Goal: Check status: Check status

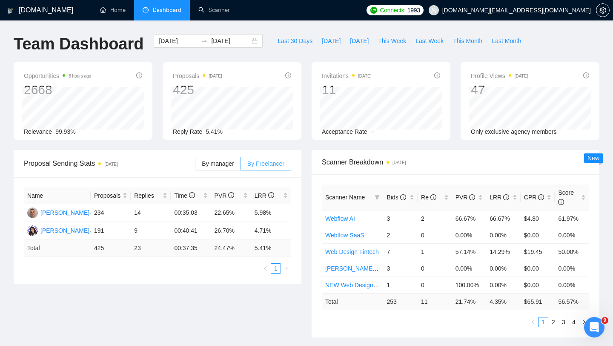
click at [241, 163] on span at bounding box center [266, 163] width 50 height 13
click at [241, 166] on input "By Freelancer" at bounding box center [241, 166] width 0 height 0
click at [224, 163] on span "By manager" at bounding box center [218, 163] width 32 height 7
click at [195, 166] on input "By manager" at bounding box center [195, 166] width 0 height 0
click at [536, 10] on span "[DOMAIN_NAME][EMAIL_ADDRESS][DOMAIN_NAME]" at bounding box center [516, 10] width 149 height 0
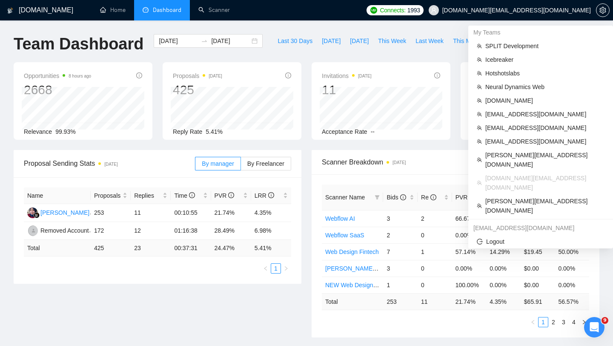
click at [504, 173] on span "[DOMAIN_NAME][EMAIL_ADDRESS][DOMAIN_NAME]" at bounding box center [544, 182] width 119 height 19
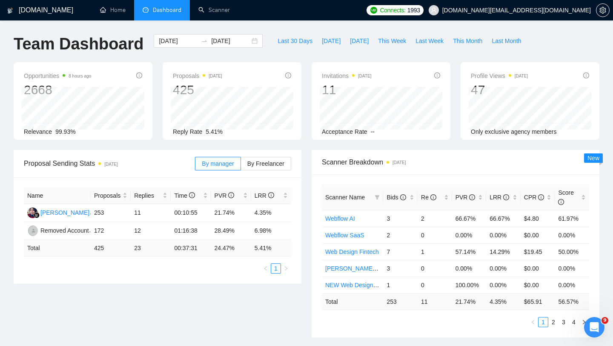
click at [294, 53] on div "Last 30 Days [DATE] [DATE] This Week Last Week This Month Last Month" at bounding box center [399, 48] width 263 height 28
click at [299, 46] on button "Last 30 Days" at bounding box center [295, 41] width 44 height 14
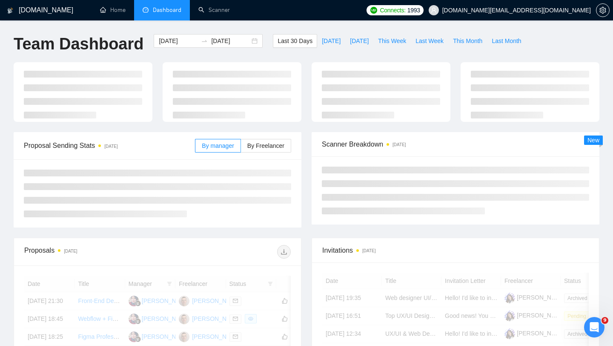
type input "[DATE]"
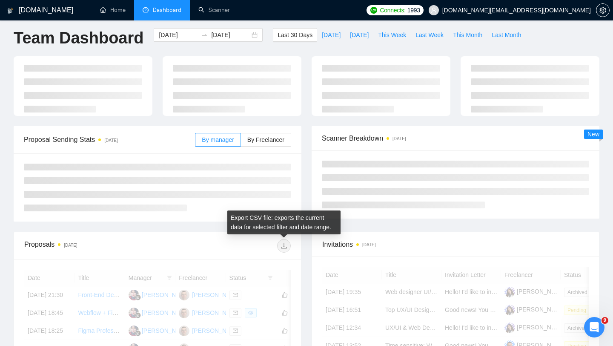
scroll to position [7, 0]
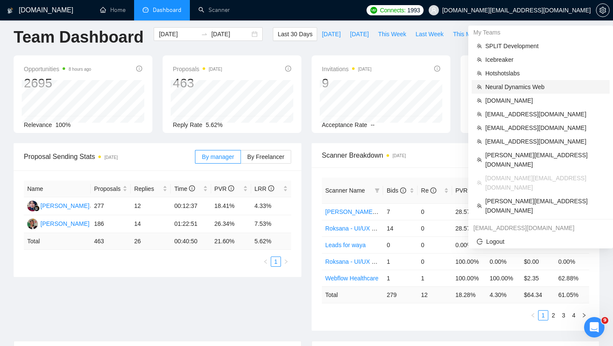
click at [530, 91] on span "Neural Dynamics Web" at bounding box center [544, 86] width 119 height 9
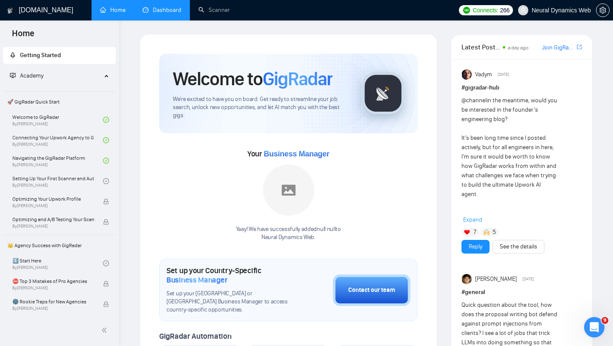
click at [164, 14] on link "Dashboard" at bounding box center [162, 9] width 39 height 7
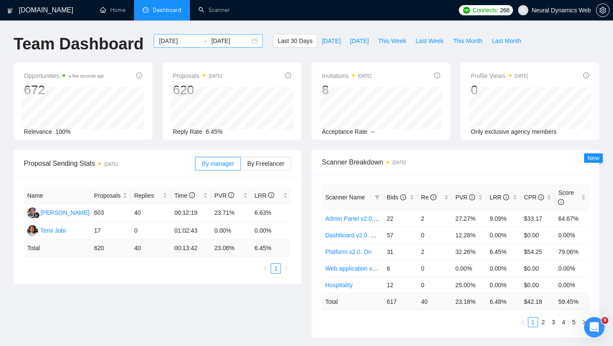
click at [247, 41] on div "[DATE] [DATE]" at bounding box center [208, 41] width 109 height 14
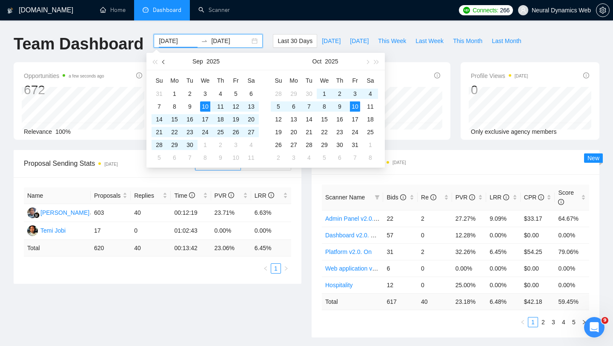
click at [164, 58] on button "button" at bounding box center [163, 61] width 9 height 17
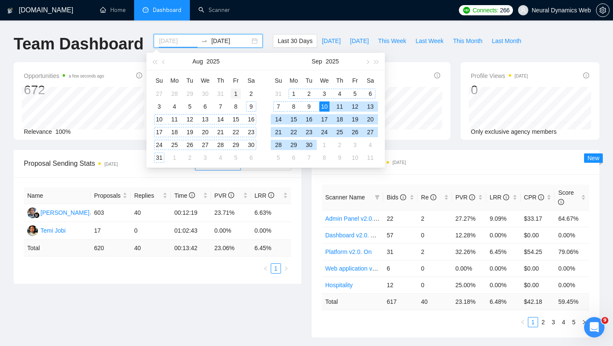
type input "[DATE]"
click at [235, 94] on div "1" at bounding box center [236, 94] width 10 height 10
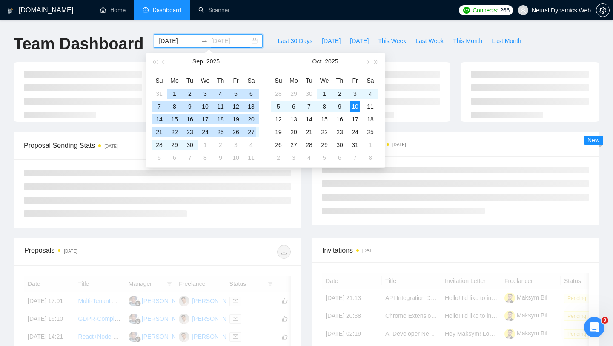
type input "[DATE]"
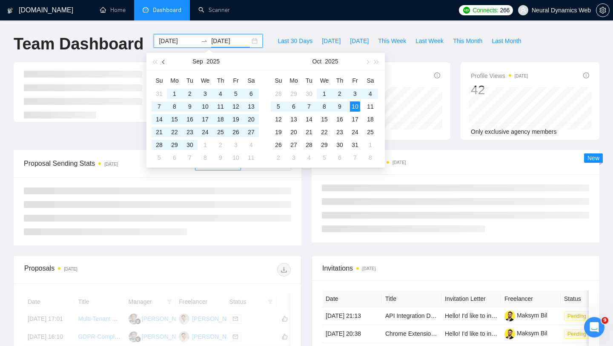
click at [167, 61] on button "button" at bounding box center [163, 61] width 9 height 17
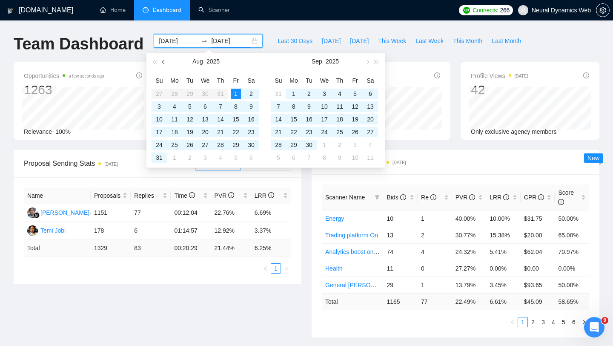
click at [167, 61] on button "button" at bounding box center [163, 61] width 9 height 17
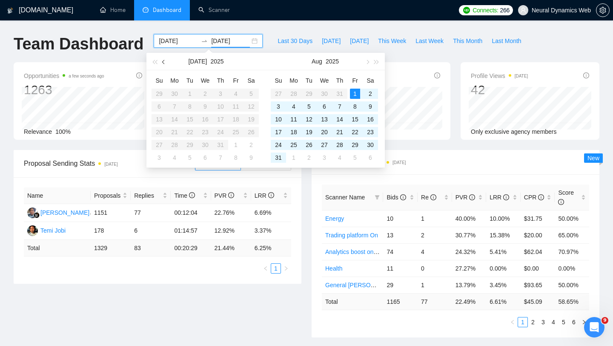
click at [166, 62] on button "button" at bounding box center [163, 61] width 9 height 17
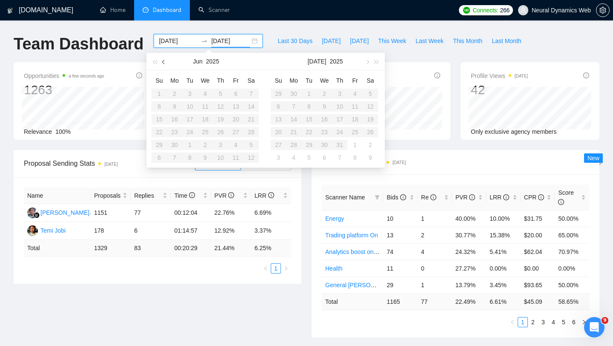
click at [166, 62] on button "button" at bounding box center [163, 61] width 9 height 17
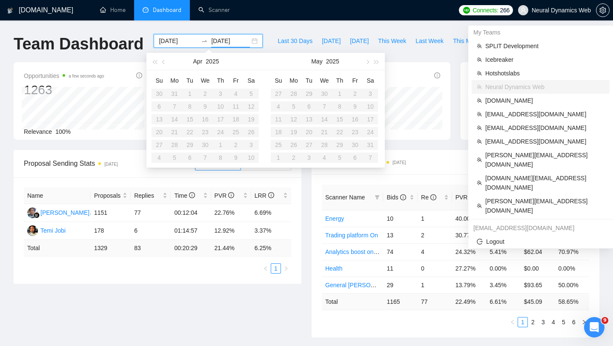
click at [551, 10] on span "Neural Dynamics Web" at bounding box center [561, 10] width 59 height 0
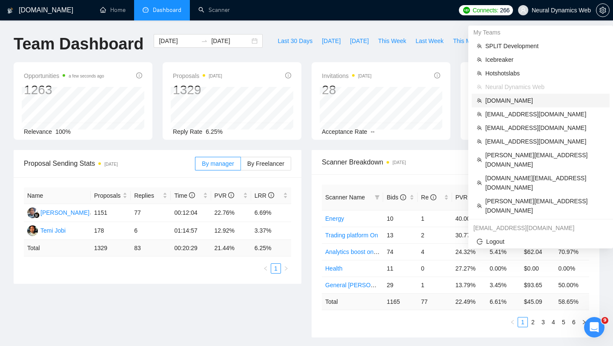
click at [525, 103] on span "[DOMAIN_NAME]" at bounding box center [544, 100] width 119 height 9
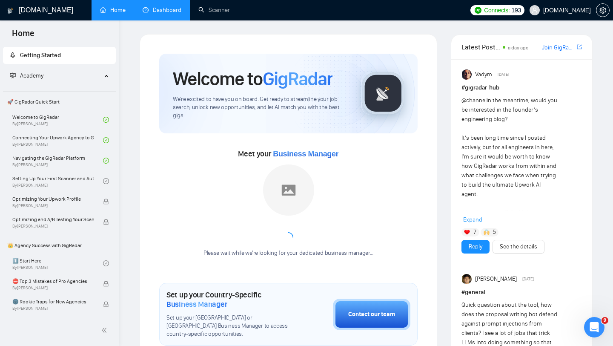
click at [162, 7] on link "Dashboard" at bounding box center [162, 9] width 39 height 7
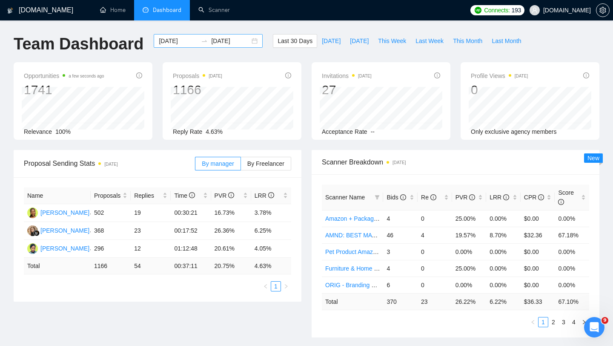
click at [249, 42] on div "[DATE] [DATE]" at bounding box center [208, 41] width 109 height 14
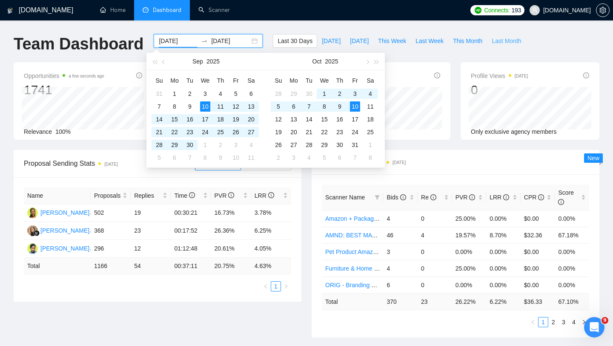
click at [510, 40] on span "Last Month" at bounding box center [506, 40] width 29 height 9
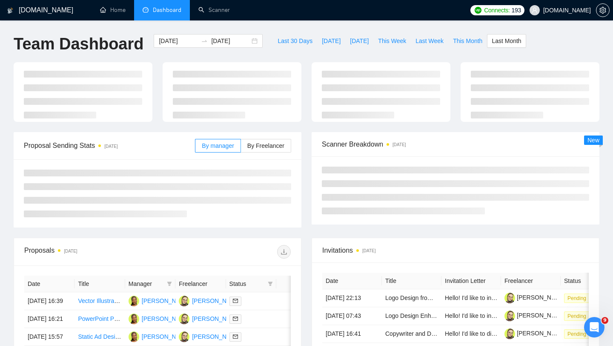
type input "[DATE]"
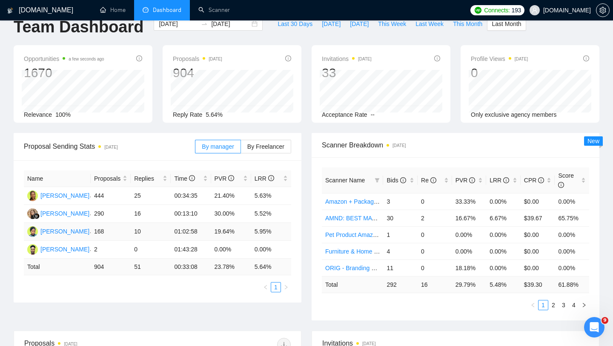
scroll to position [18, 0]
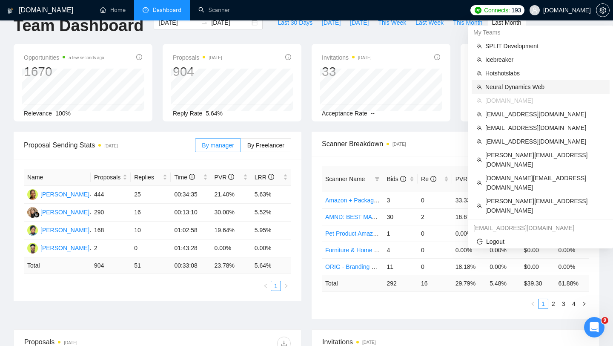
click at [534, 86] on span "Neural Dynamics Web" at bounding box center [544, 86] width 119 height 9
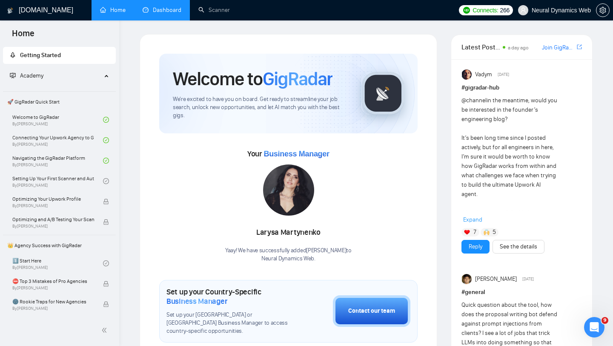
click at [543, 14] on span "Neural Dynamics Web" at bounding box center [554, 10] width 83 height 27
click at [170, 11] on link "Dashboard" at bounding box center [162, 9] width 39 height 7
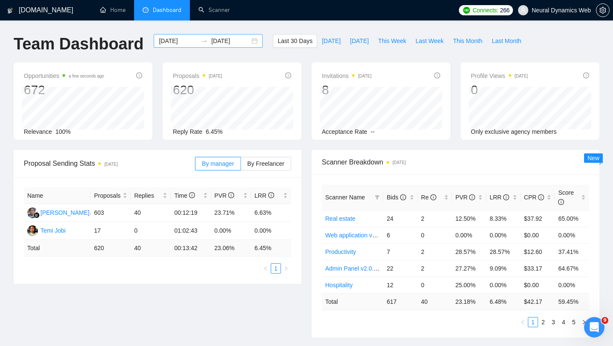
click at [245, 41] on div "[DATE] [DATE]" at bounding box center [208, 41] width 109 height 14
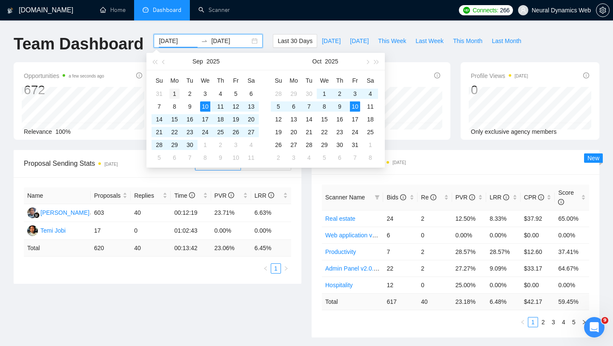
type input "[DATE]"
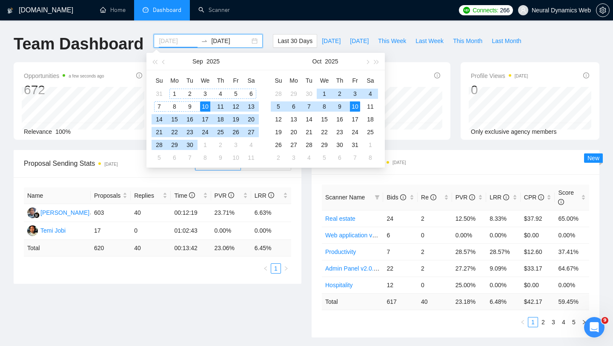
click at [176, 93] on div "1" at bounding box center [174, 94] width 10 height 10
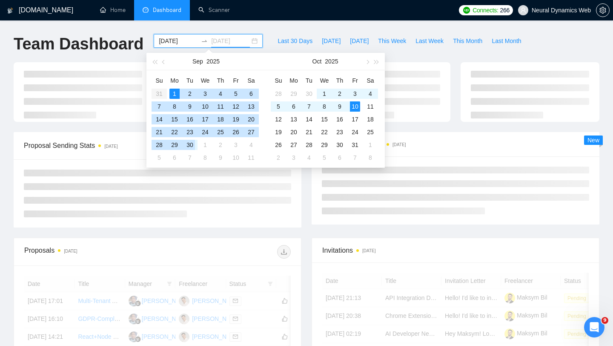
click at [191, 146] on div "30" at bounding box center [190, 145] width 10 height 10
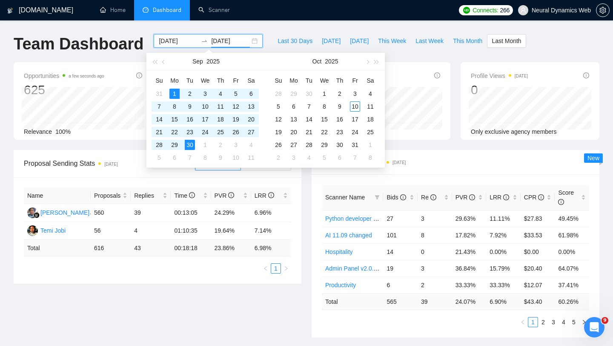
type input "[DATE]"
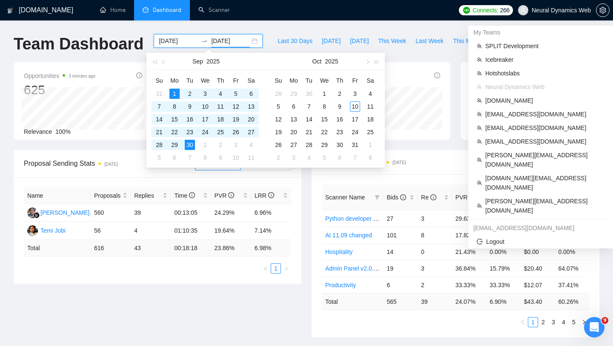
click at [557, 10] on span "Neural Dynamics Web" at bounding box center [561, 10] width 59 height 0
